Goal: Information Seeking & Learning: Learn about a topic

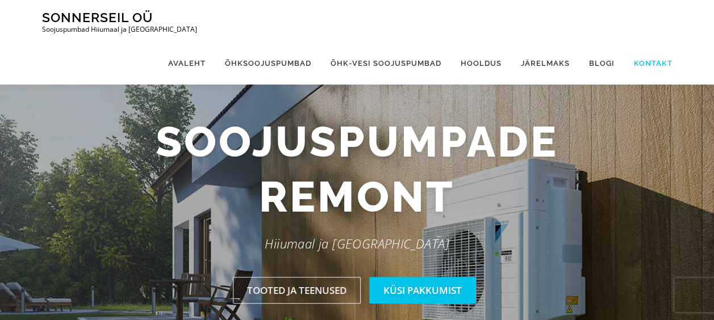
click at [648, 42] on link "Kontakt" at bounding box center [648, 63] width 48 height 43
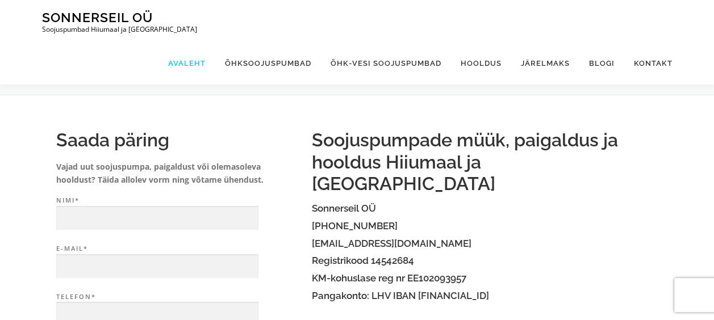
click at [195, 42] on link "Avaleht" at bounding box center [186, 63] width 57 height 43
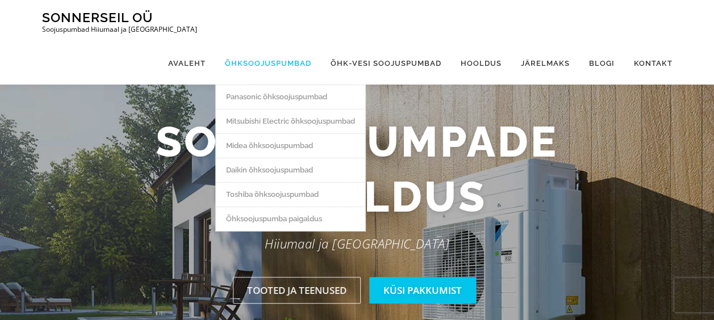
click at [269, 42] on link "Õhksoojuspumbad" at bounding box center [268, 63] width 106 height 43
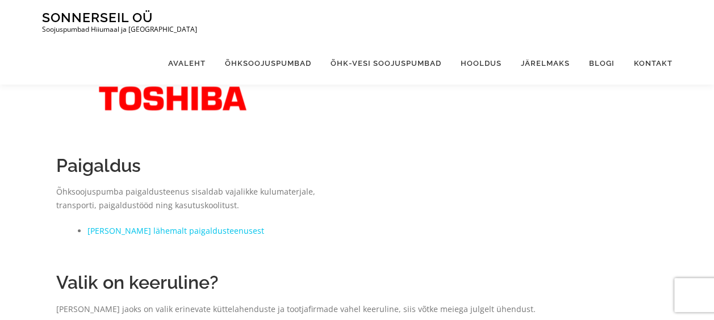
scroll to position [341, 0]
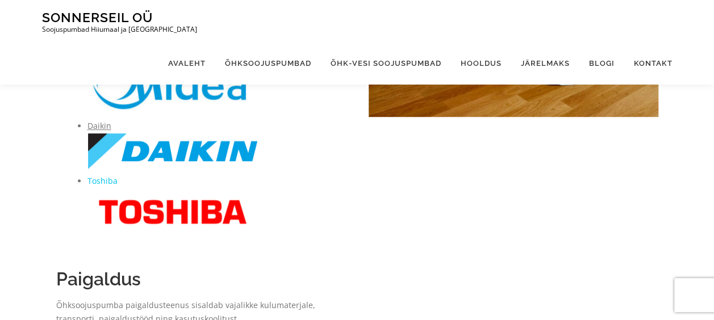
click at [95, 126] on link "Daikin" at bounding box center [99, 125] width 24 height 11
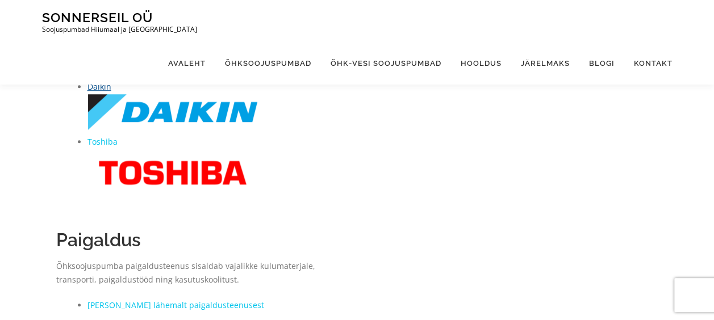
scroll to position [397, 0]
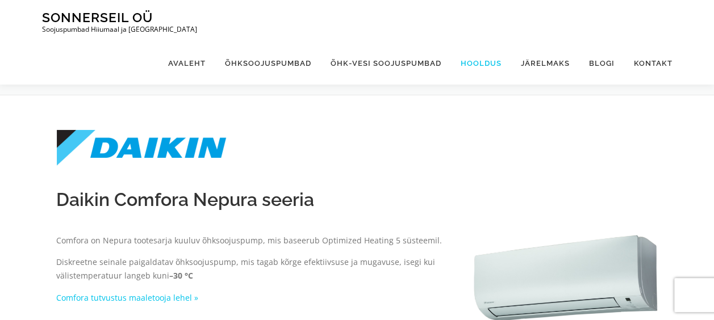
click at [482, 42] on link "Hooldus" at bounding box center [481, 63] width 60 height 43
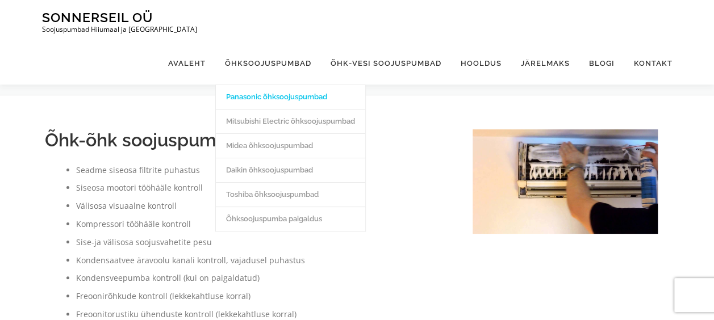
click at [271, 85] on link "Panasonic õhksoojuspumbad" at bounding box center [290, 97] width 149 height 24
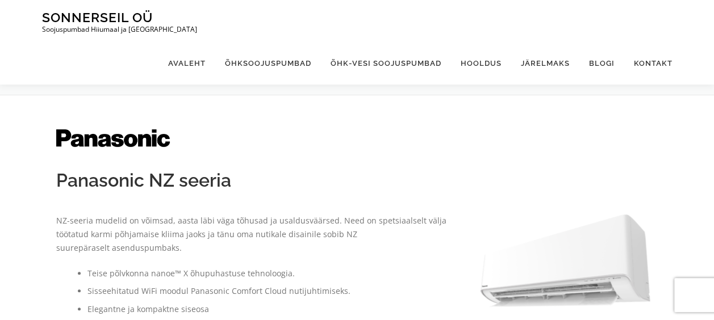
drag, startPoint x: 332, startPoint y: 138, endPoint x: 327, endPoint y: 131, distance: 8.5
click at [332, 136] on div at bounding box center [357, 138] width 602 height 18
